Goal: Navigation & Orientation: Find specific page/section

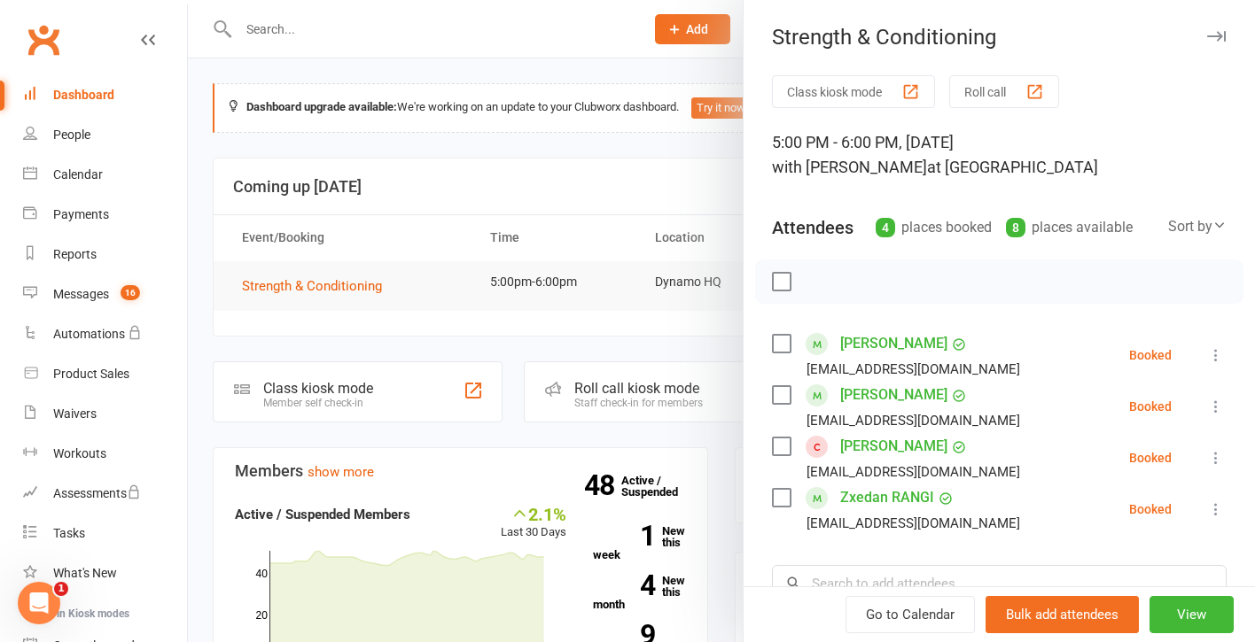
click at [76, 97] on div "Dashboard" at bounding box center [83, 95] width 61 height 14
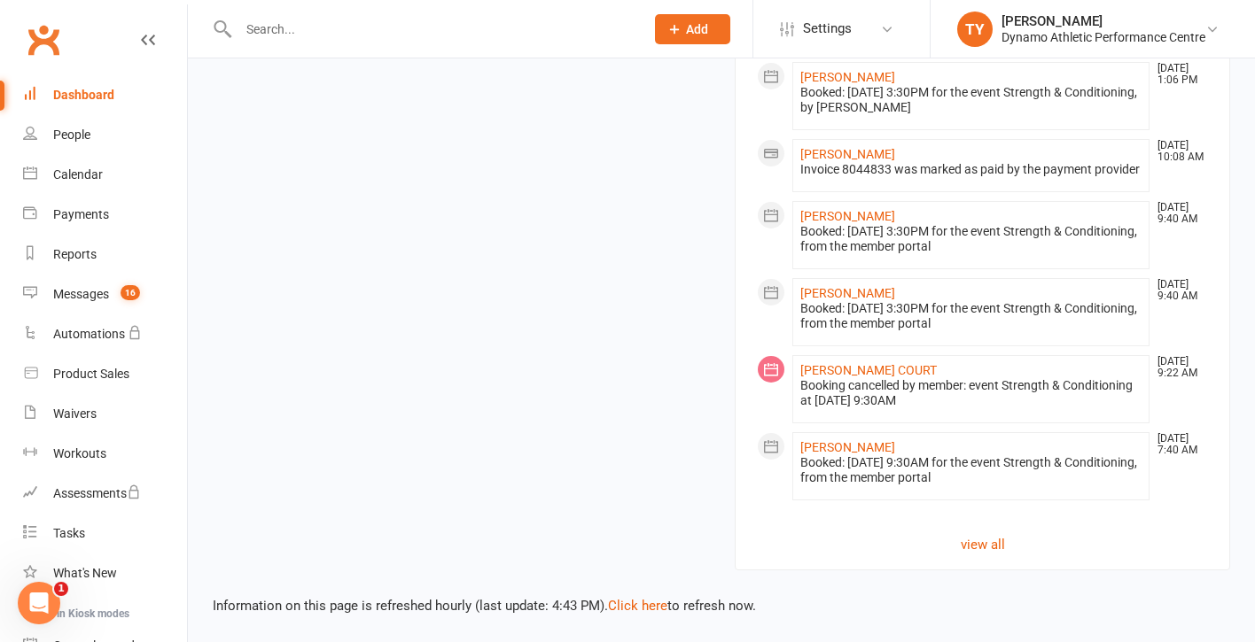
scroll to position [1648, 0]
click at [653, 598] on link "Click here" at bounding box center [637, 606] width 59 height 16
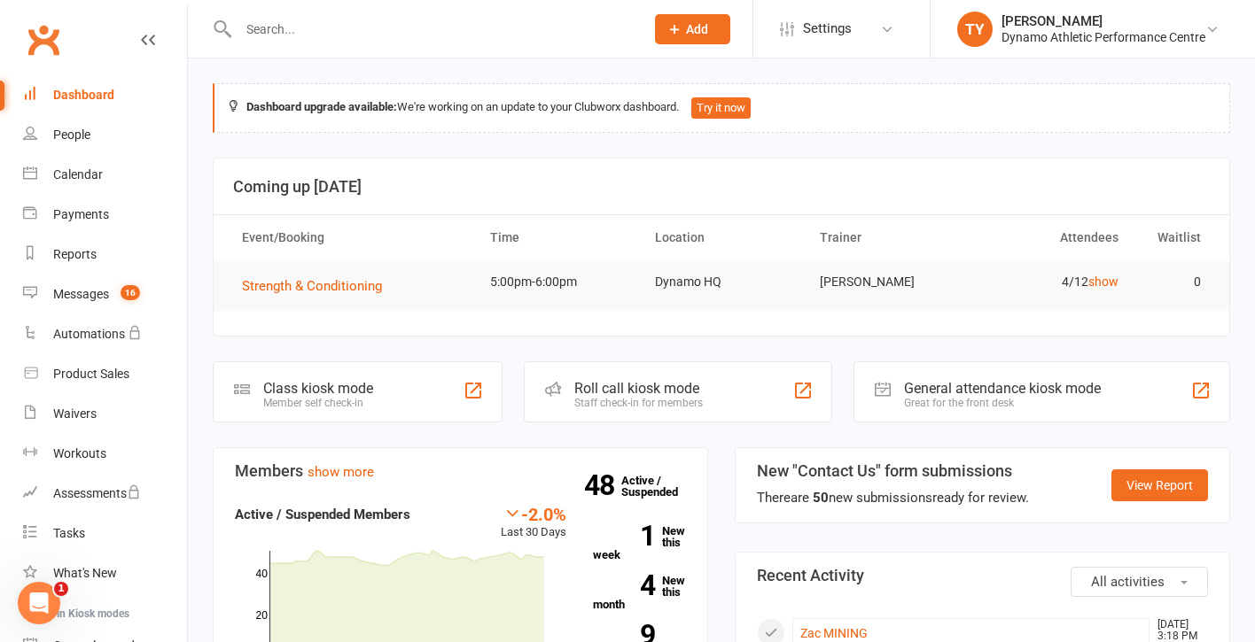
scroll to position [-6, 0]
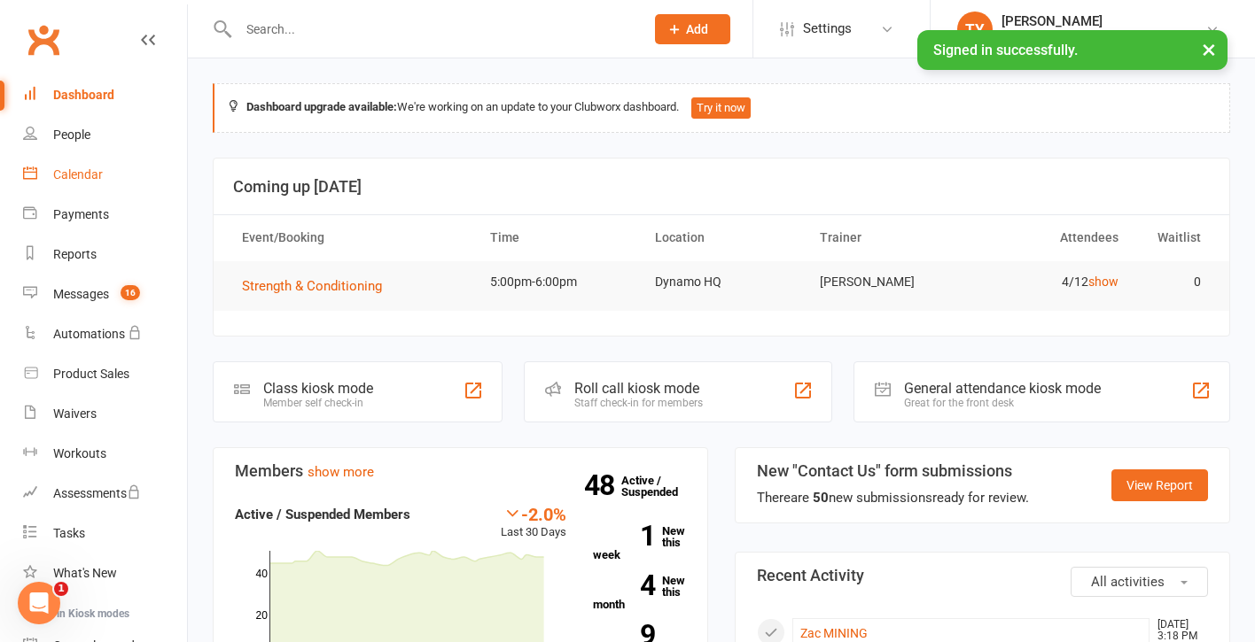
click at [78, 167] on link "Calendar" at bounding box center [105, 175] width 164 height 40
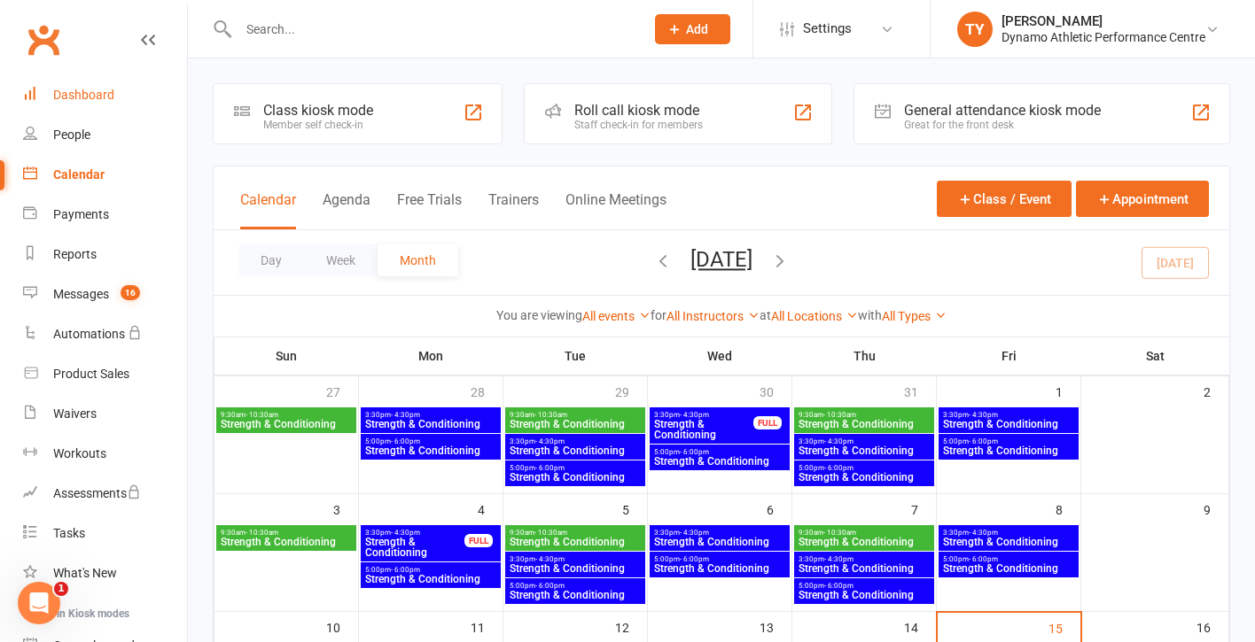
click at [79, 97] on div "Dashboard" at bounding box center [83, 95] width 61 height 14
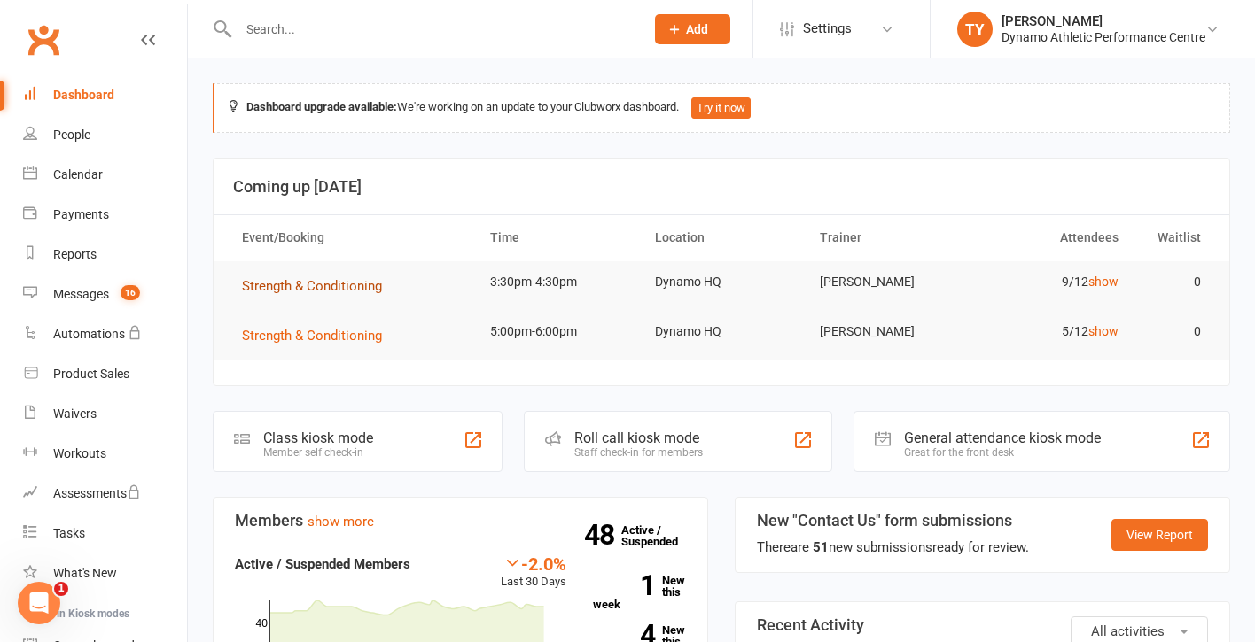
click at [329, 284] on span "Strength & Conditioning" at bounding box center [312, 286] width 140 height 16
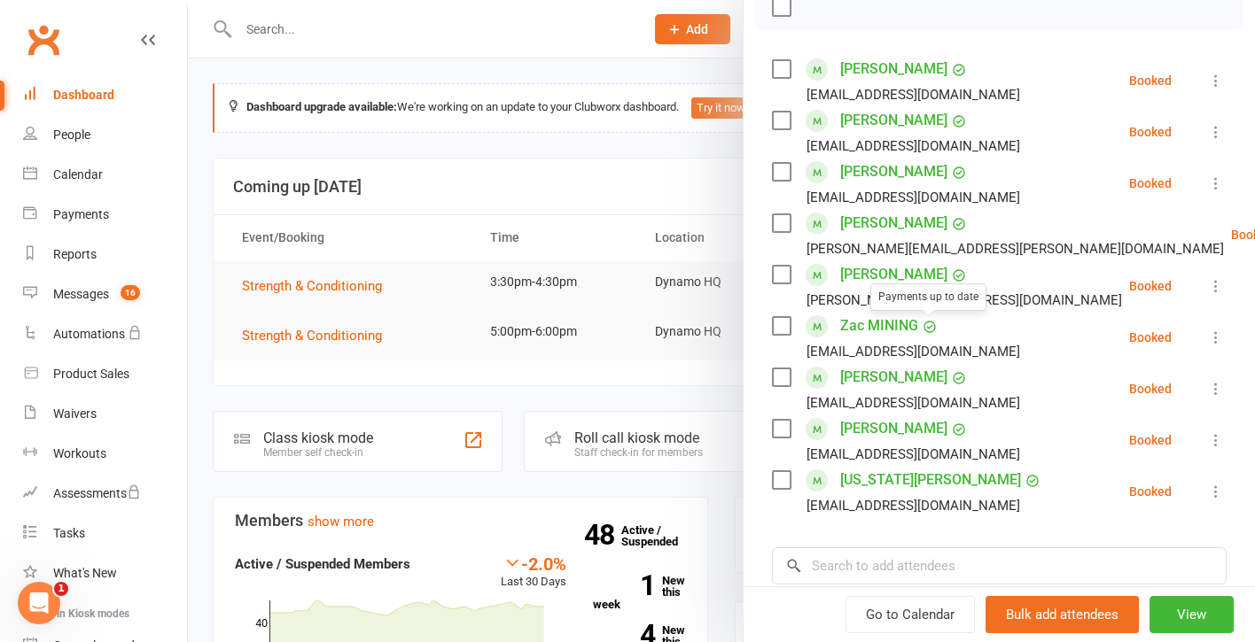
scroll to position [293, 0]
